Goal: Task Accomplishment & Management: Manage account settings

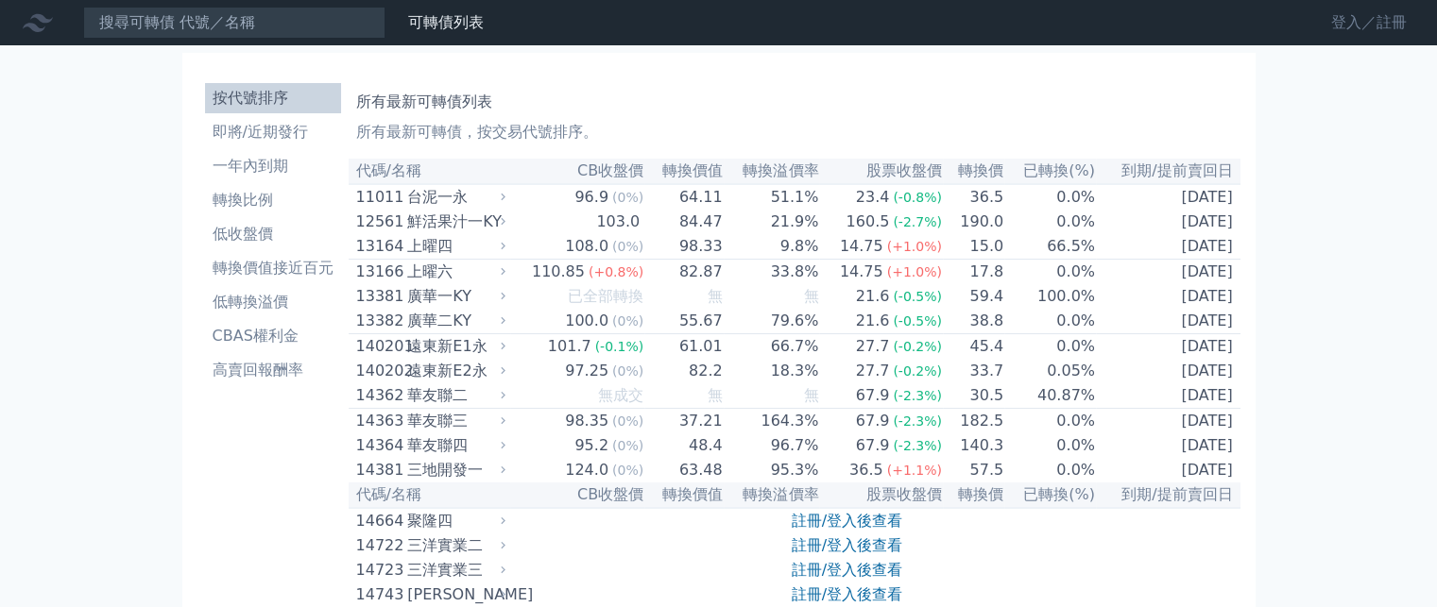
click at [1358, 26] on link "登入／註冊" at bounding box center [1369, 23] width 106 height 30
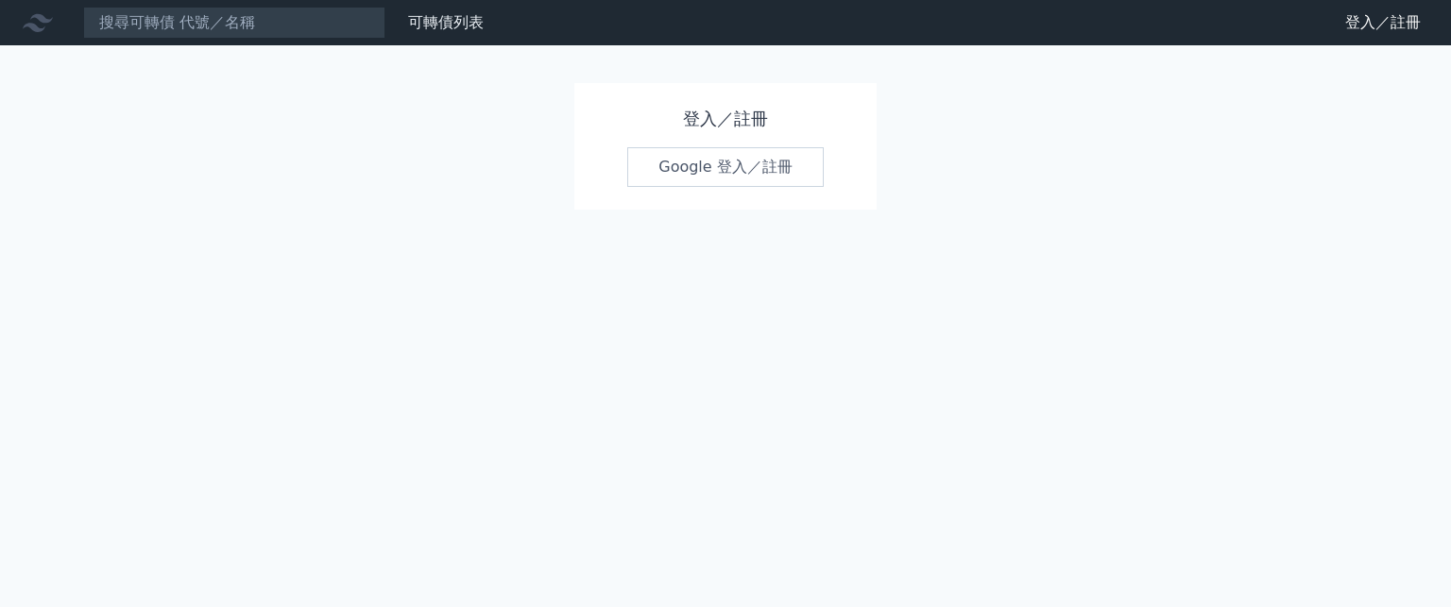
click at [705, 174] on link "Google 登入／註冊" at bounding box center [725, 167] width 196 height 40
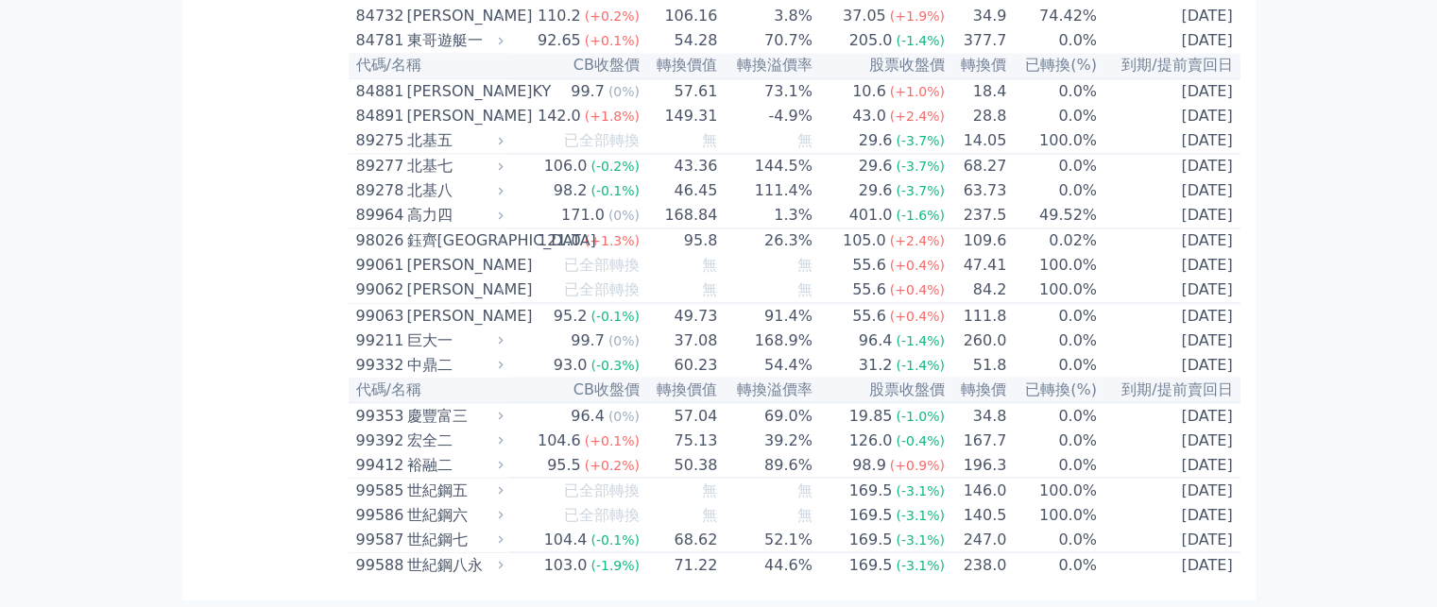
scroll to position [10994, 0]
